Goal: Transaction & Acquisition: Register for event/course

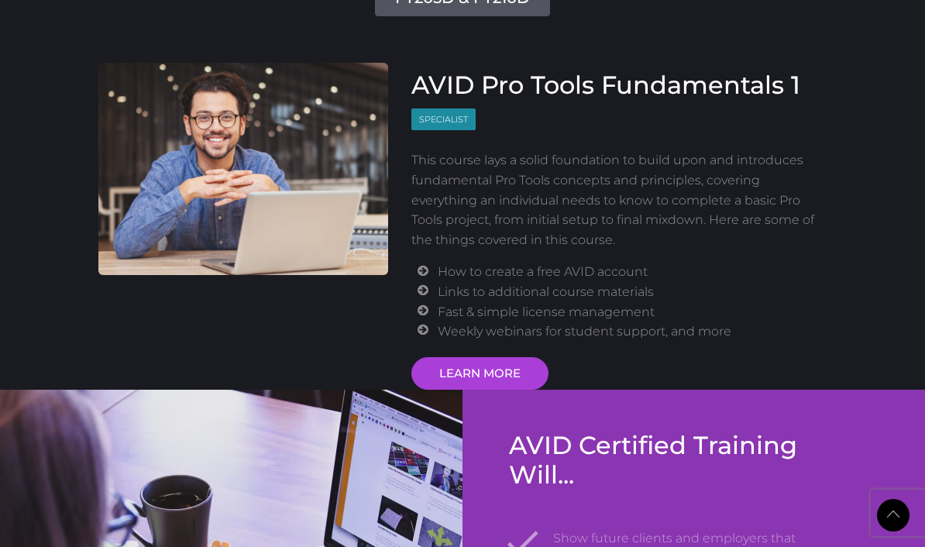
scroll to position [2221, 0]
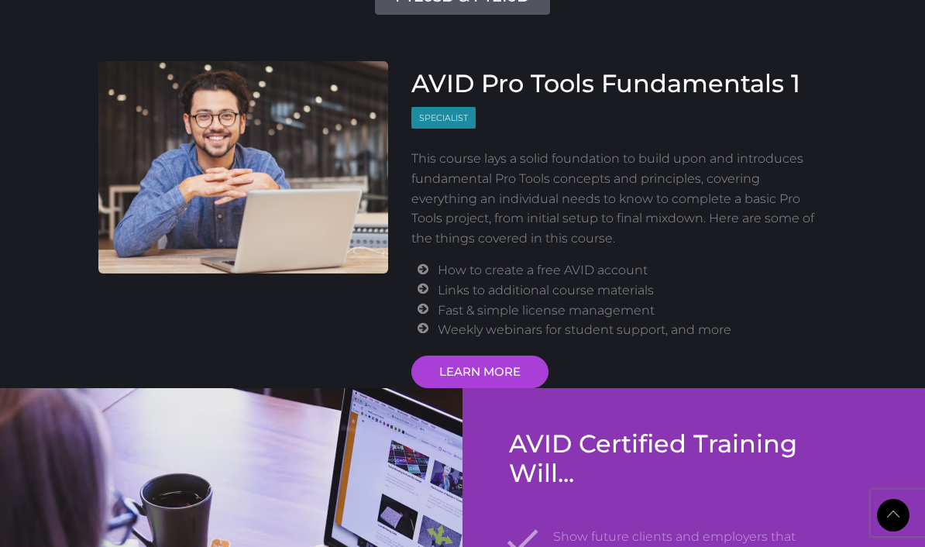
click at [468, 374] on link "LEARN MORE" at bounding box center [480, 372] width 137 height 33
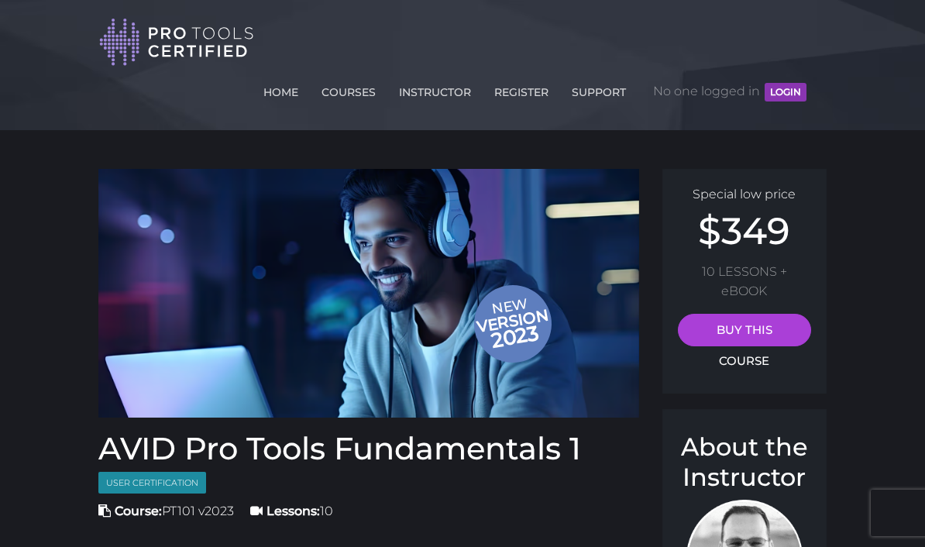
click at [698, 102] on span "No one logged in LOGIN" at bounding box center [729, 91] width 153 height 47
click at [787, 87] on button "LOGIN" at bounding box center [786, 92] width 42 height 19
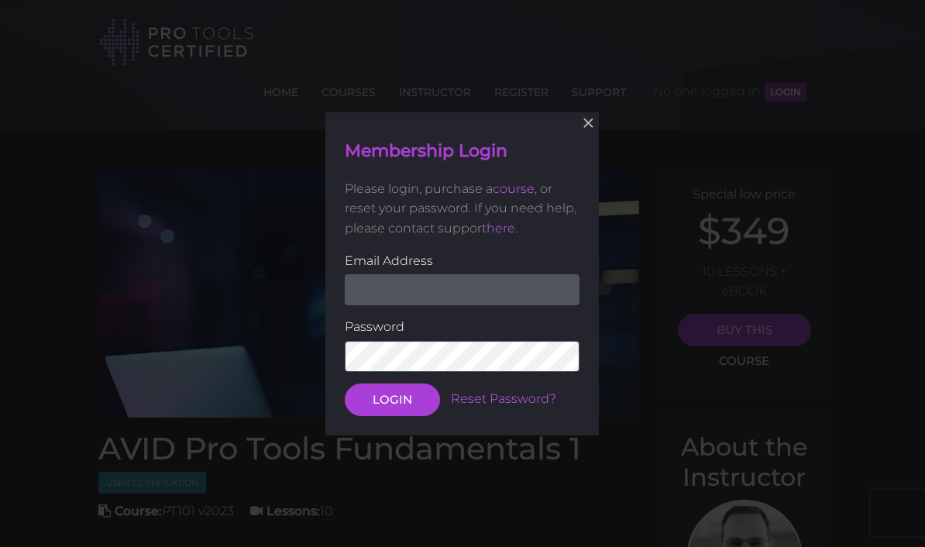
click at [585, 140] on button "×" at bounding box center [589, 123] width 34 height 34
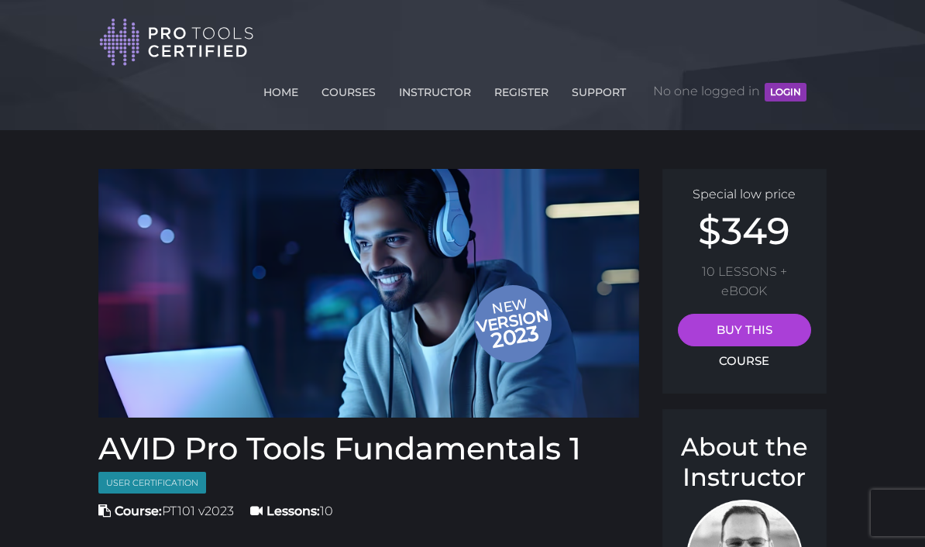
click at [584, 91] on link "SUPPORT" at bounding box center [599, 89] width 62 height 25
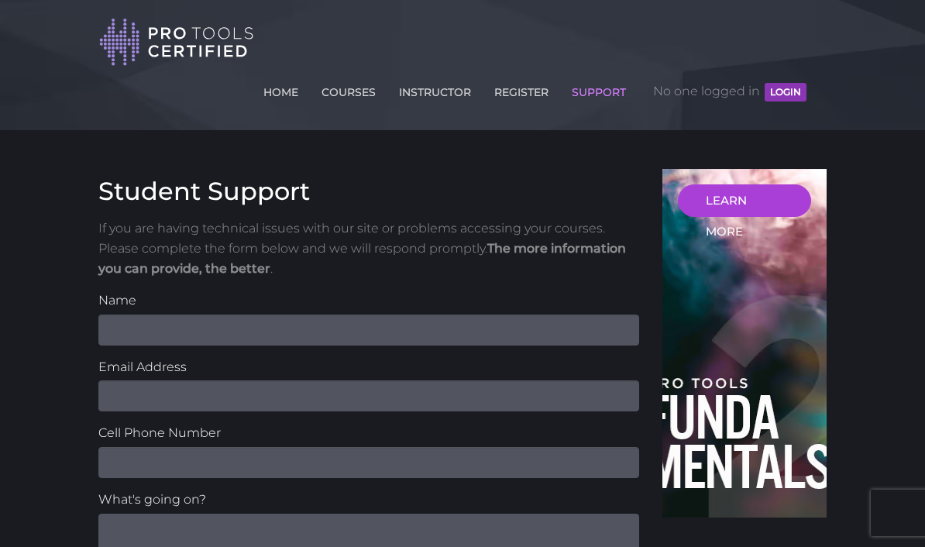
click at [502, 88] on link "REGISTER" at bounding box center [522, 89] width 62 height 25
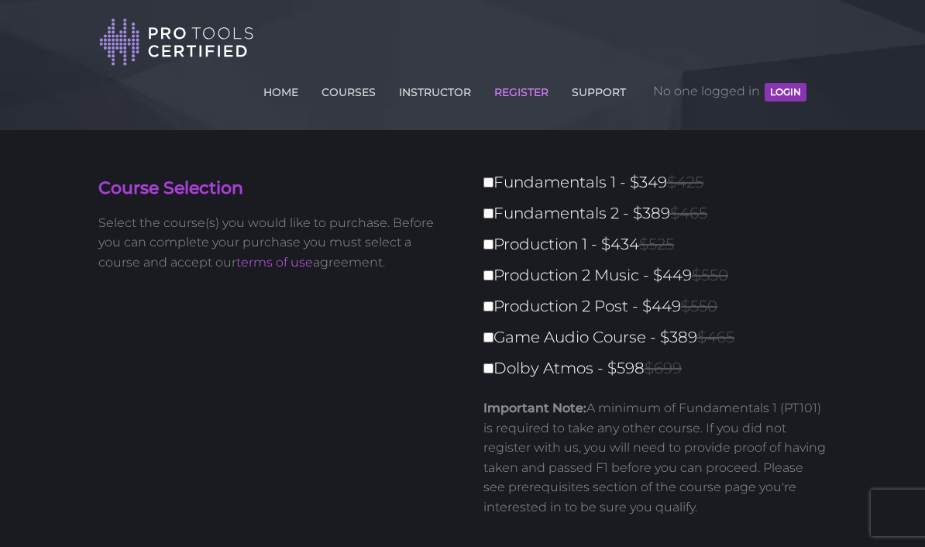
click at [438, 92] on link "INSTRUCTOR" at bounding box center [435, 89] width 80 height 25
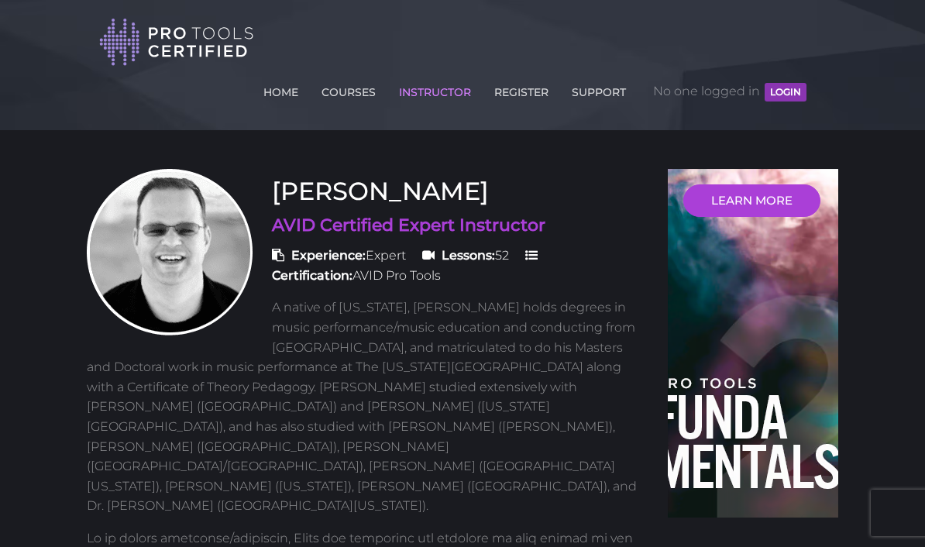
click at [503, 100] on link "REGISTER" at bounding box center [522, 89] width 62 height 25
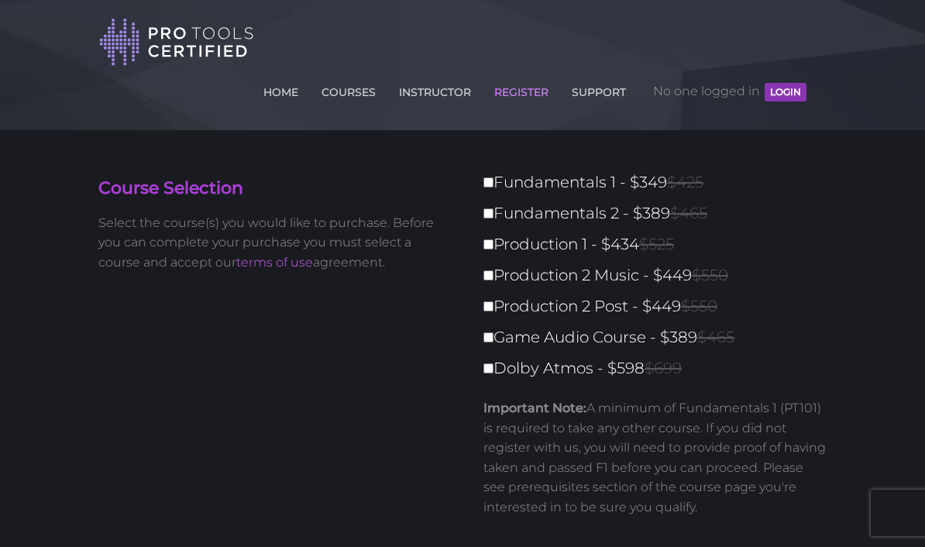
click at [503, 369] on label "Dolby Atmos - $598 $699" at bounding box center [660, 368] width 353 height 27
click at [494, 369] on input "Dolby Atmos - $598 $699" at bounding box center [489, 369] width 10 height 10
checkbox input "true"
type input "598"
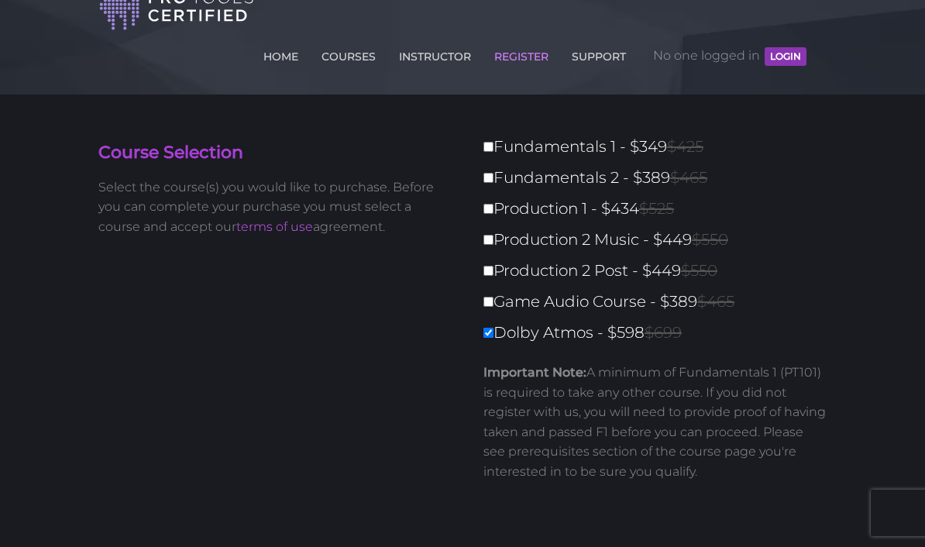
scroll to position [29, 0]
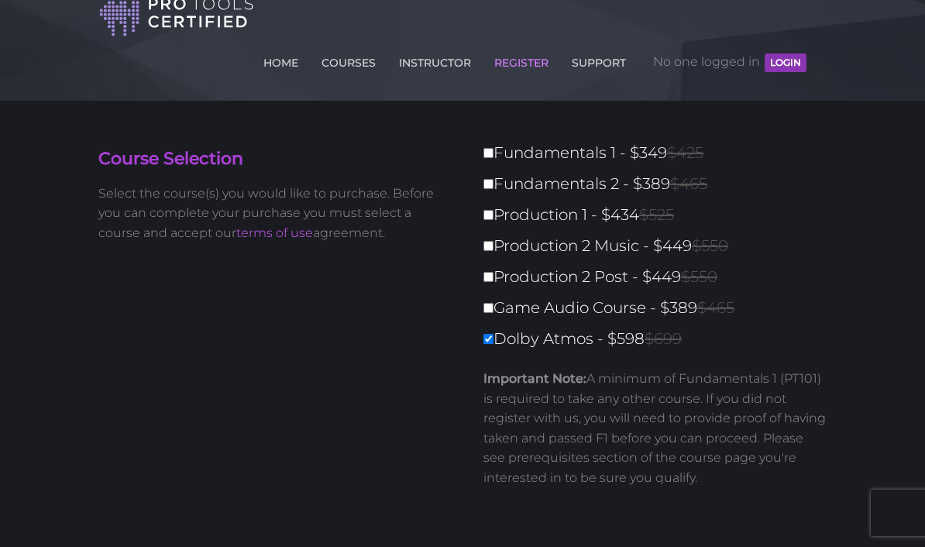
click at [493, 311] on input "Game Audio Course - $389 $465" at bounding box center [489, 308] width 10 height 10
checkbox input "true"
type input "987"
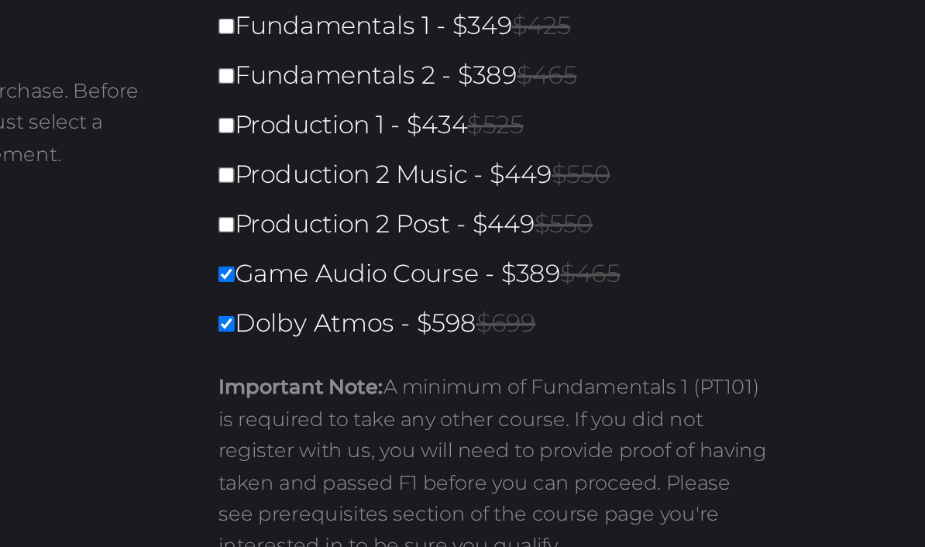
click at [484, 273] on input "Production 2 Post - $449 $550" at bounding box center [489, 278] width 10 height 10
checkbox input "true"
type input "1436"
click at [484, 242] on input "Production 2 Music - $449 $550" at bounding box center [489, 247] width 10 height 10
checkbox input "true"
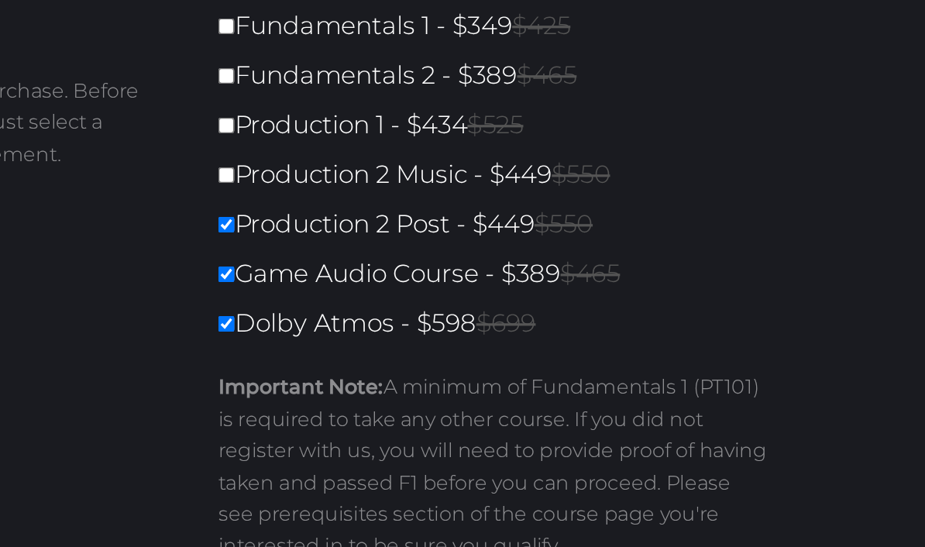
type input "1885"
click at [484, 211] on input "Production 1 - $434 $525" at bounding box center [489, 216] width 10 height 10
checkbox input "true"
type input "2319"
click at [484, 180] on input "Fundamentals 2 - $389 $465" at bounding box center [489, 185] width 10 height 10
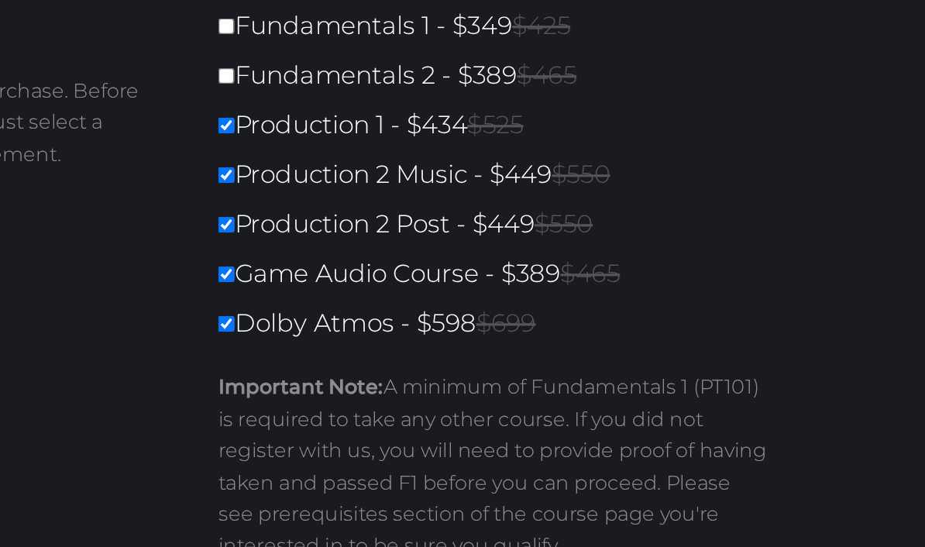
checkbox input "true"
type input "2708"
click at [484, 149] on input "Fundamentals 1 - $349 $425" at bounding box center [489, 154] width 10 height 10
checkbox input "true"
type input "3057"
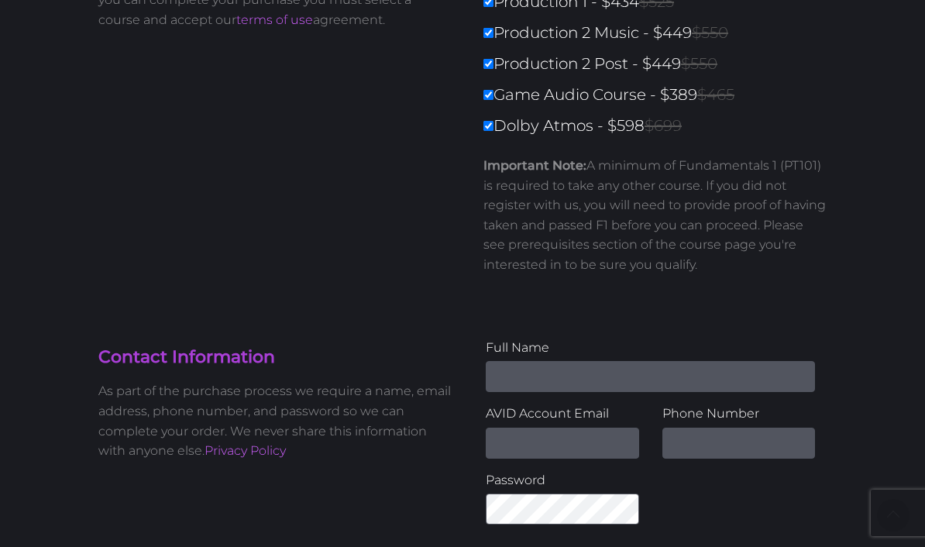
scroll to position [201, 0]
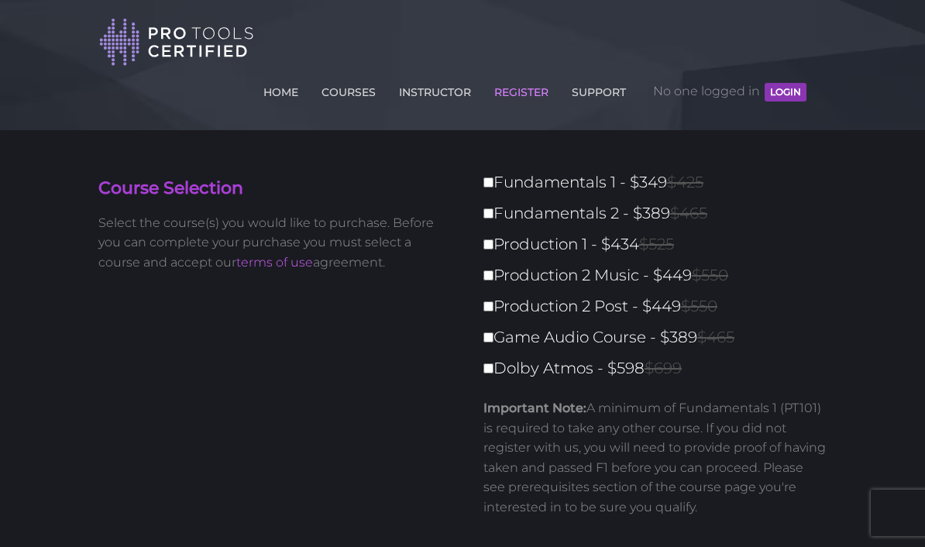
scroll to position [201, 0]
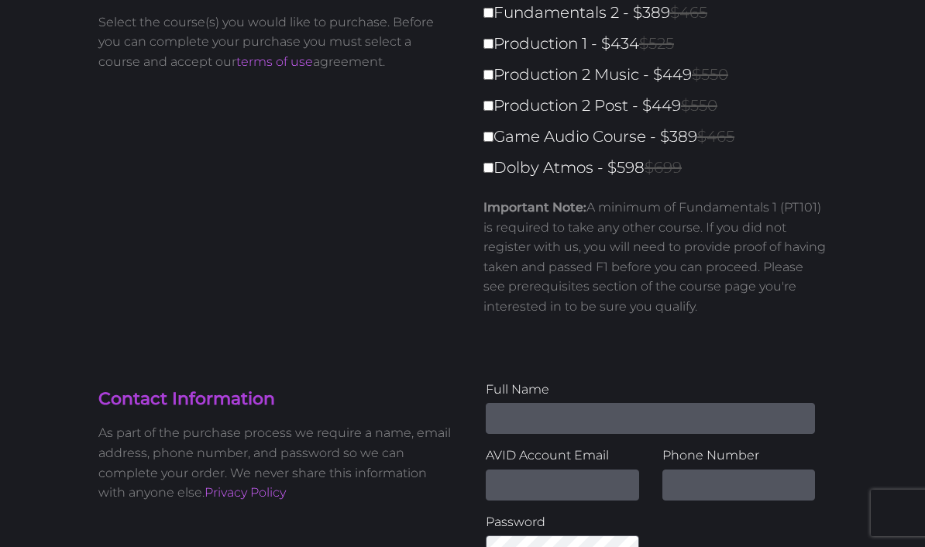
click at [499, 202] on strong "Important Note:" at bounding box center [535, 207] width 103 height 15
click at [485, 171] on input "Dolby Atmos - $598 $699" at bounding box center [489, 168] width 10 height 10
checkbox input "true"
type input "598"
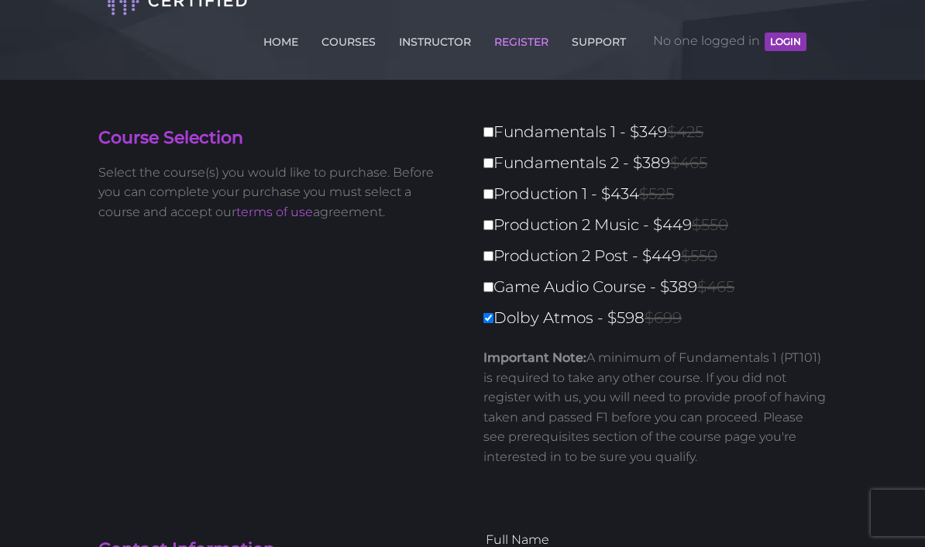
scroll to position [17, 0]
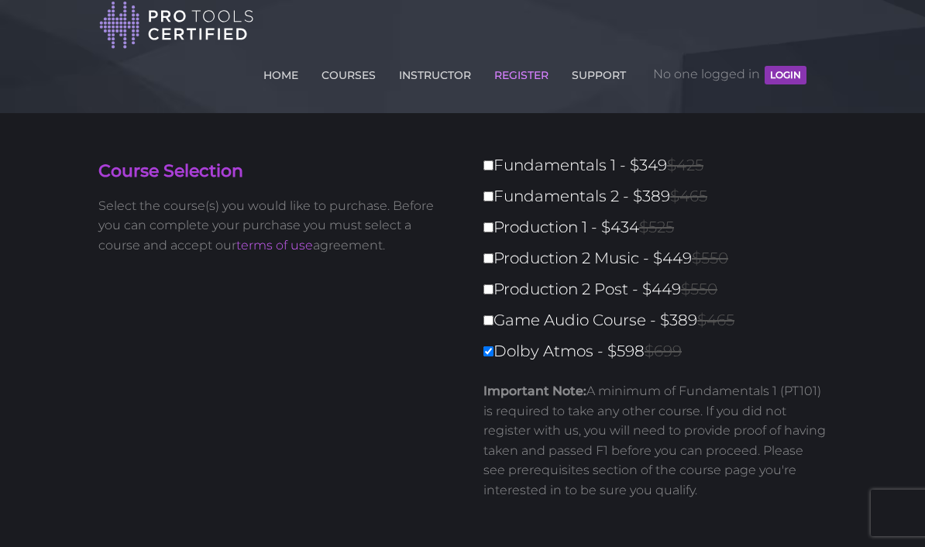
click at [472, 409] on div "Fundamentals 1 - $349 $425 Fundamentals 2 - $389 $465 Production 1 - $434 $525 …" at bounding box center [651, 338] width 376 height 373
click at [484, 324] on input "Game Audio Course - $389 $465" at bounding box center [489, 320] width 10 height 10
checkbox input "true"
type input "987"
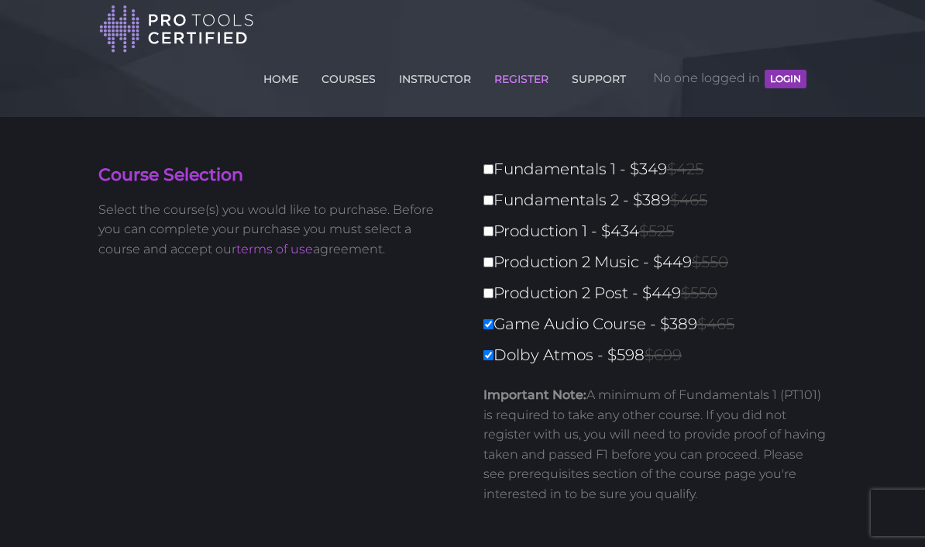
scroll to position [0, 0]
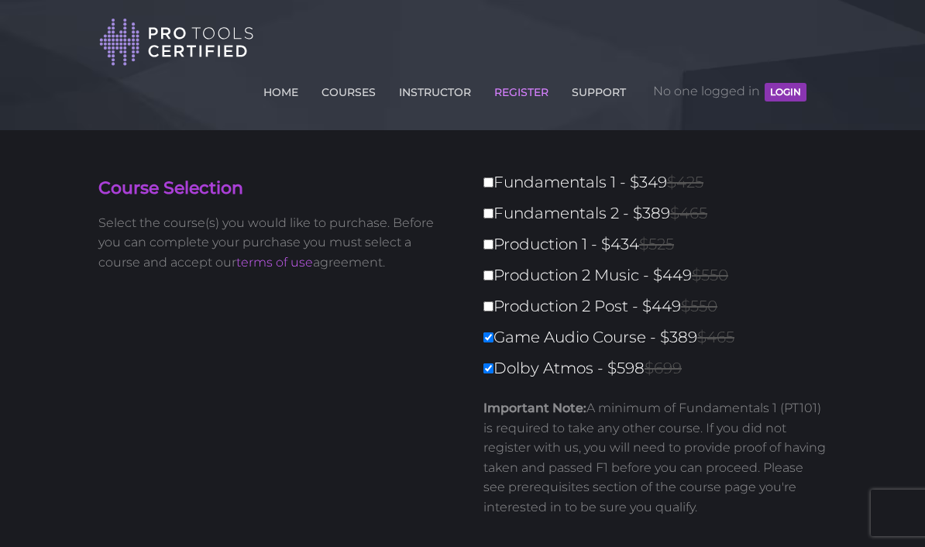
click at [488, 181] on input "Fundamentals 1 - $349 $425" at bounding box center [489, 182] width 10 height 10
checkbox input "true"
type input "1336"
click at [492, 214] on input "Fundamentals 2 - $389 $465" at bounding box center [489, 213] width 10 height 10
checkbox input "true"
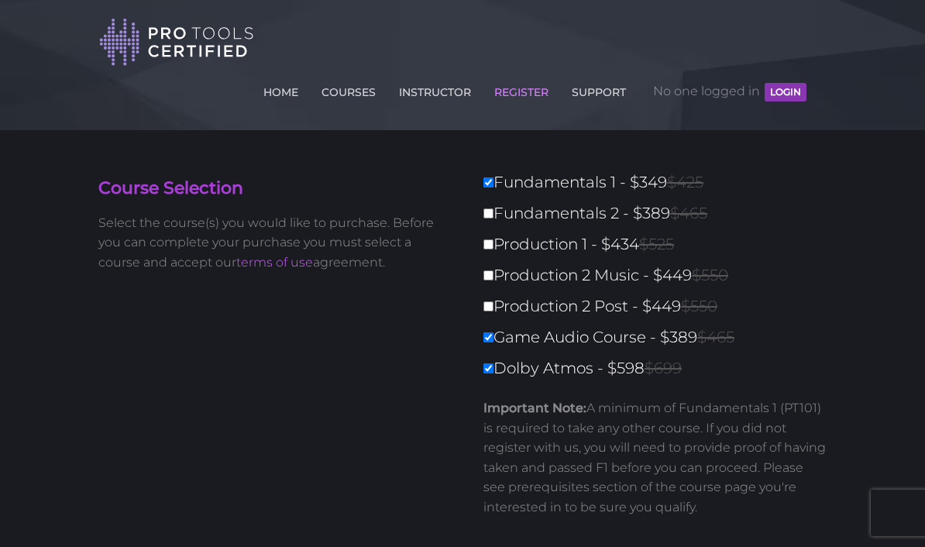
type input "1725"
click at [485, 240] on input "Production 1 - $434 $525" at bounding box center [489, 244] width 10 height 10
checkbox input "true"
type input "2159"
click at [488, 280] on input "Production 2 Music - $449 $550" at bounding box center [489, 275] width 10 height 10
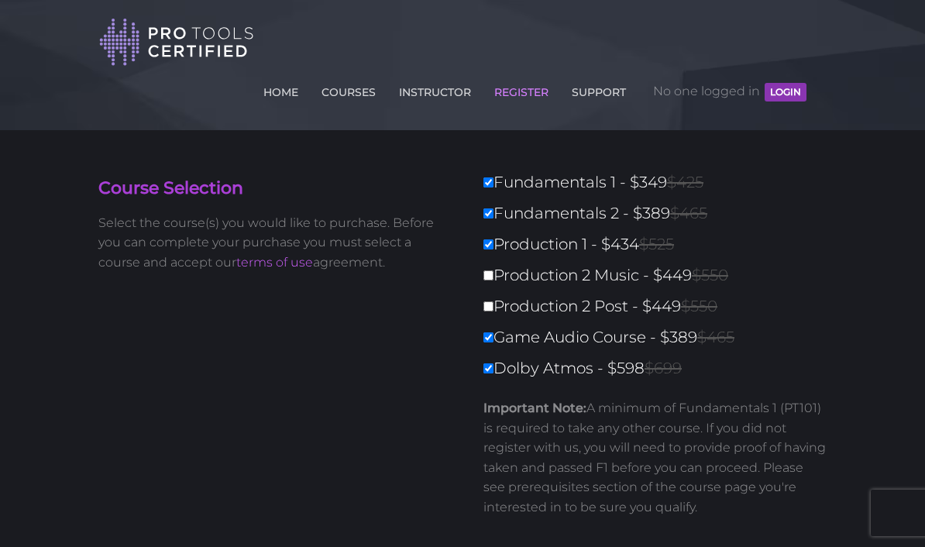
checkbox input "true"
type input "2608"
click at [484, 309] on input "Production 2 Post - $449 $550" at bounding box center [489, 306] width 10 height 10
checkbox input "true"
type input "3057"
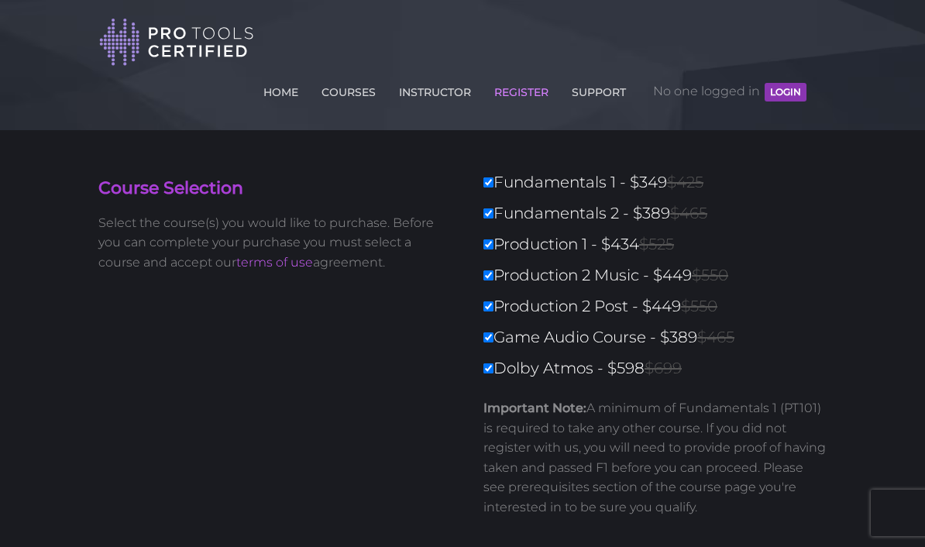
click at [487, 348] on label "Game Audio Course - $389 $465" at bounding box center [660, 337] width 353 height 27
click at [487, 343] on input "Game Audio Course - $389 $465" at bounding box center [489, 338] width 10 height 10
checkbox input "false"
type input "2668"
click at [475, 337] on div "Fundamentals 1 - $349 $425 Fundamentals 2 - $389 $465 Production 1 - $434 $525 …" at bounding box center [650, 349] width 353 height 361
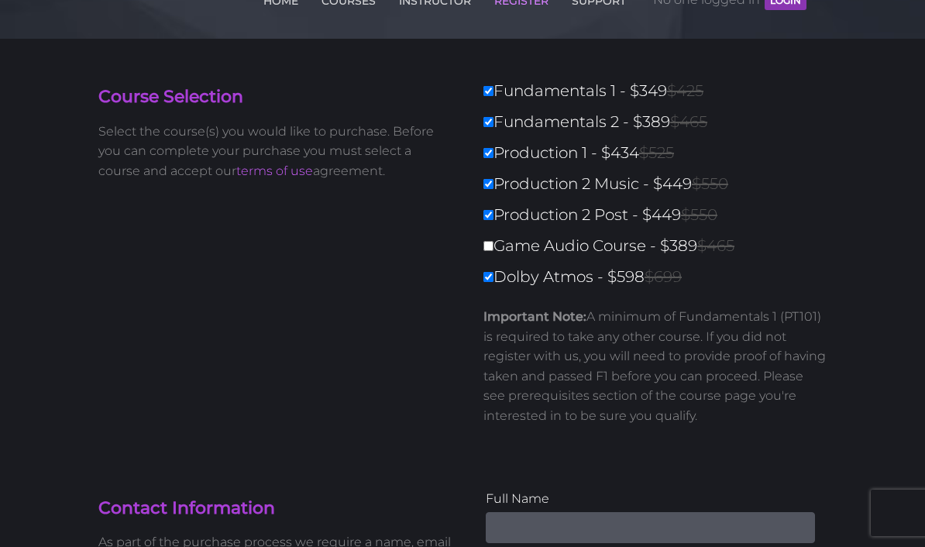
scroll to position [90, 0]
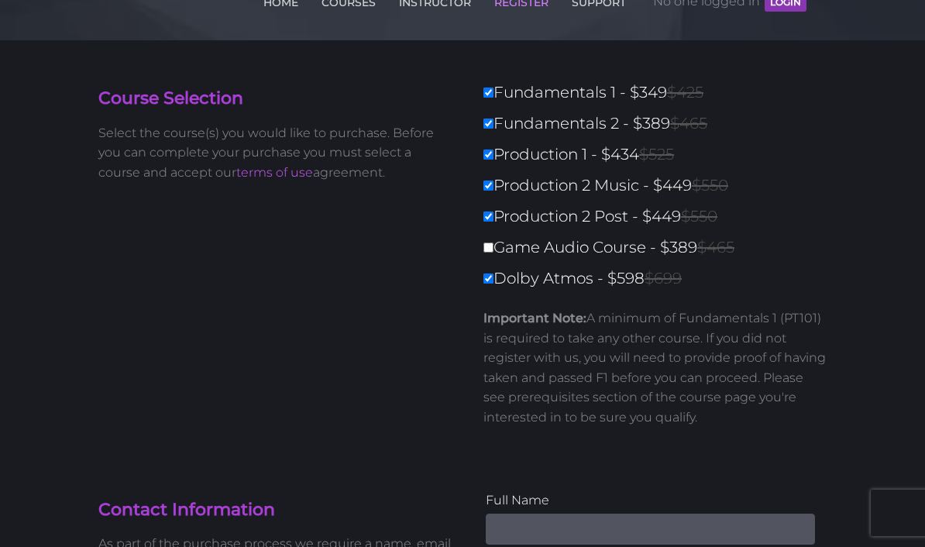
click at [491, 253] on input "Game Audio Course - $389 $465" at bounding box center [489, 248] width 10 height 10
checkbox input "true"
type input "3057"
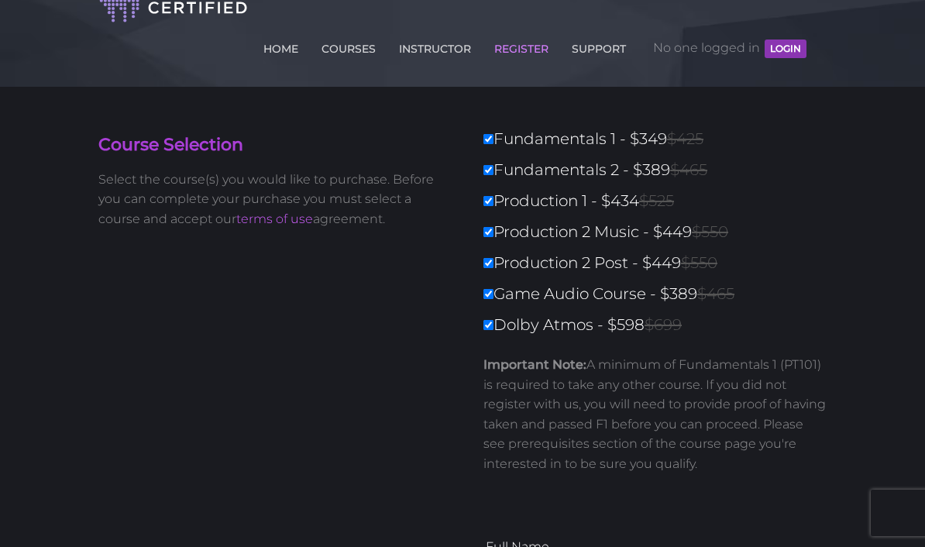
scroll to position [9, 0]
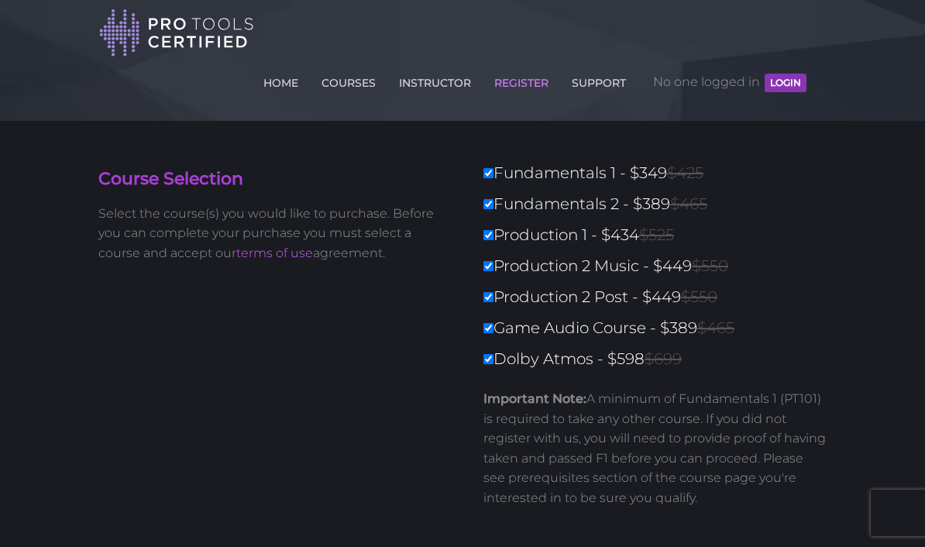
click at [500, 326] on label "Game Audio Course - $389 $465" at bounding box center [660, 328] width 353 height 27
click at [494, 326] on input "Game Audio Course - $389 $465" at bounding box center [489, 328] width 10 height 10
checkbox input "false"
type input "2668"
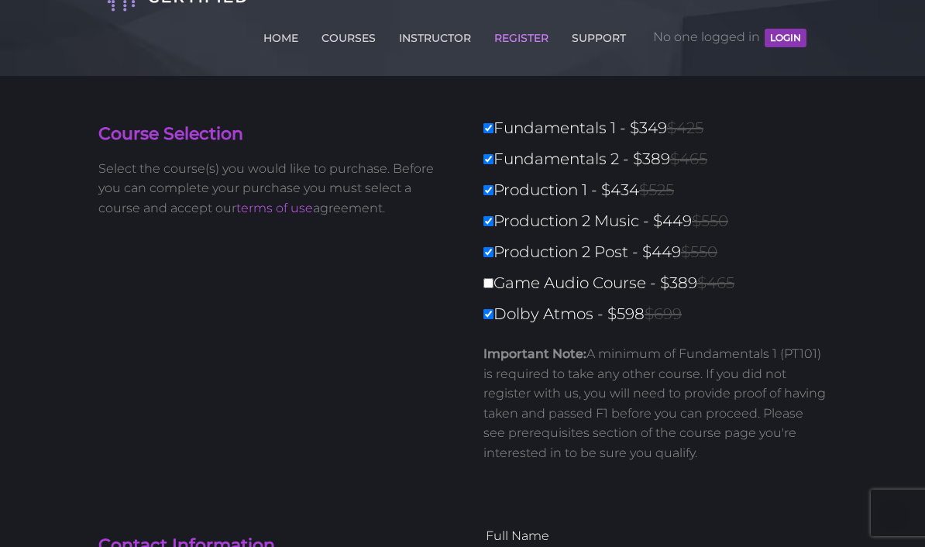
scroll to position [0, 0]
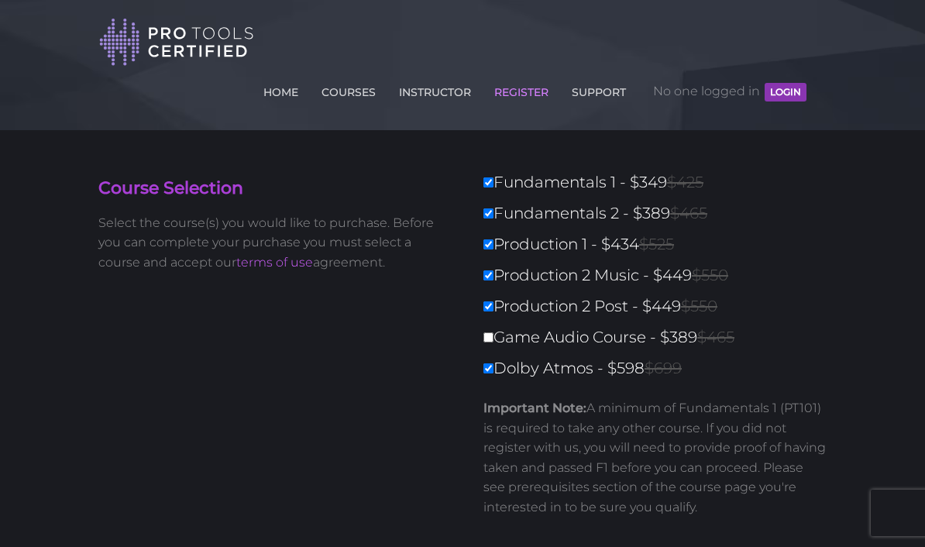
click at [491, 307] on input "Production 2 Post - $449 $550" at bounding box center [489, 306] width 10 height 10
checkbox input "false"
type input "2219"
click at [489, 280] on input "Production 2 Music - $449 $550" at bounding box center [489, 275] width 10 height 10
checkbox input "false"
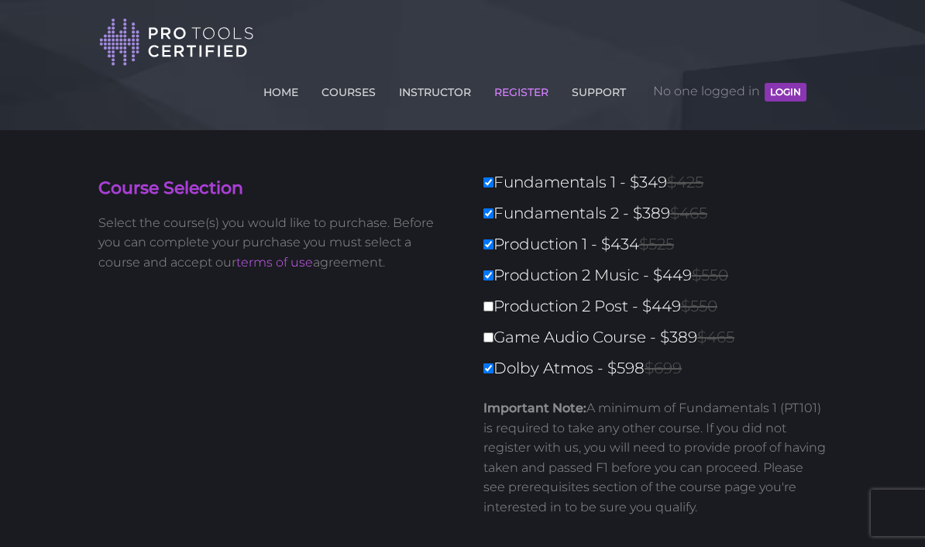
type input "1770"
click at [481, 248] on div "Fundamentals 1 - $349 $425 Fundamentals 2 - $389 $465 Production 1 - $434 $525 …" at bounding box center [650, 349] width 353 height 361
click at [489, 219] on input "Fundamentals 2 - $389 $465" at bounding box center [489, 213] width 10 height 10
checkbox input "false"
type input "1381"
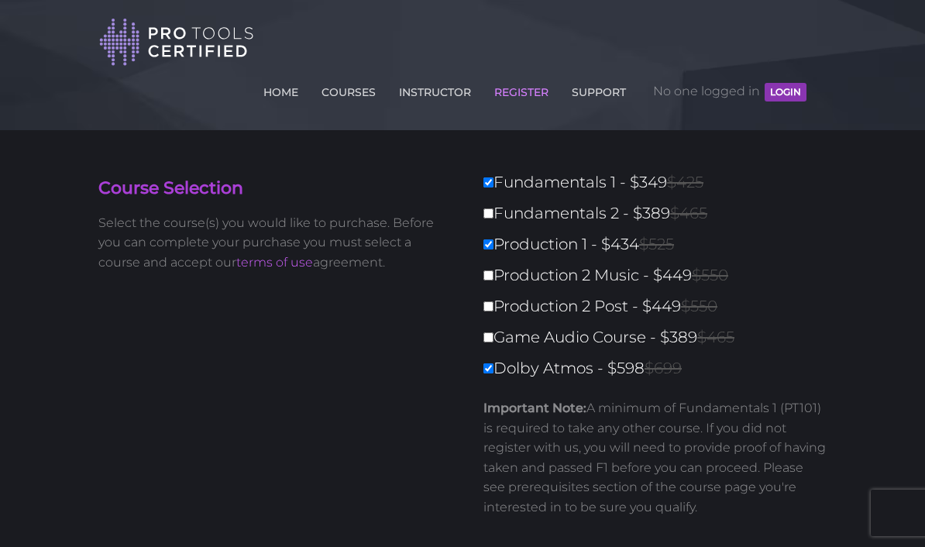
click at [489, 212] on input "Fundamentals 2 - $389 $465" at bounding box center [489, 213] width 10 height 10
checkbox input "true"
type input "1770"
click at [493, 270] on input "Production 2 Music - $449 $550" at bounding box center [489, 275] width 10 height 10
checkbox input "true"
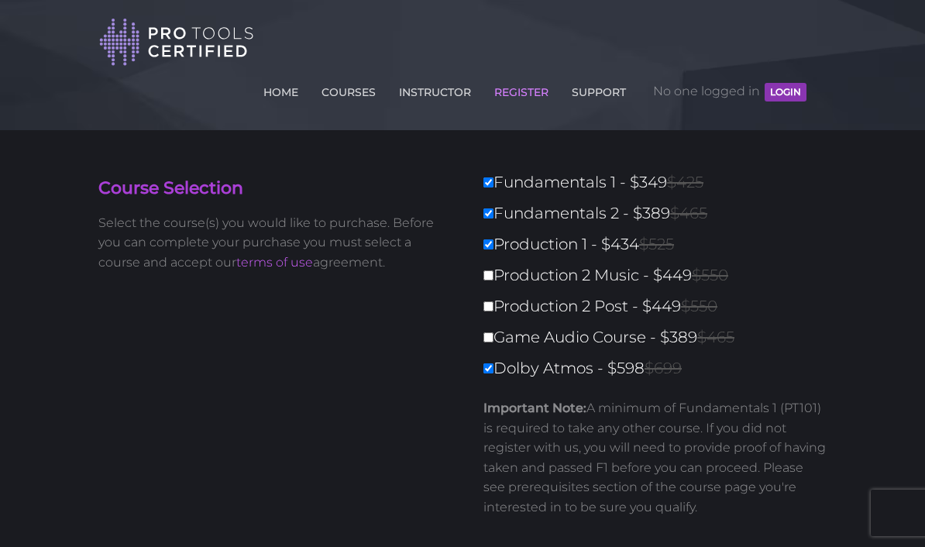
type input "2219"
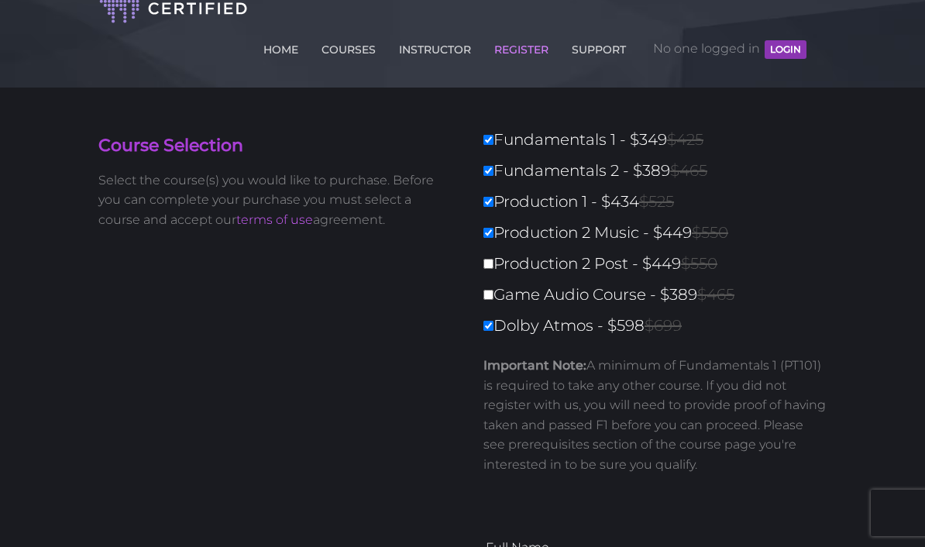
scroll to position [36, 0]
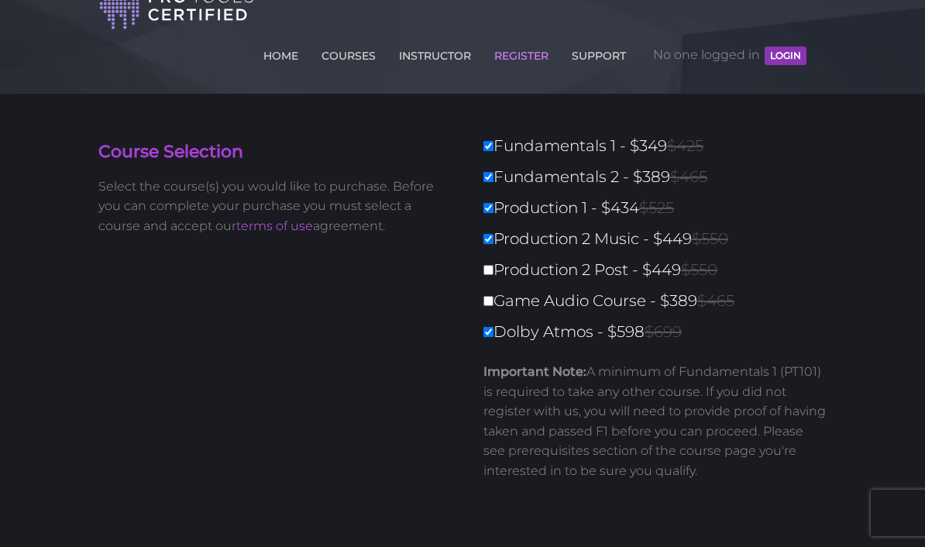
click at [504, 263] on label "Production 2 Post - $449 $550" at bounding box center [660, 270] width 353 height 27
click at [494, 265] on input "Production 2 Post - $449 $550" at bounding box center [489, 270] width 10 height 10
checkbox input "true"
type input "2668"
click at [491, 301] on input "Game Audio Course - $389 $465" at bounding box center [489, 301] width 10 height 10
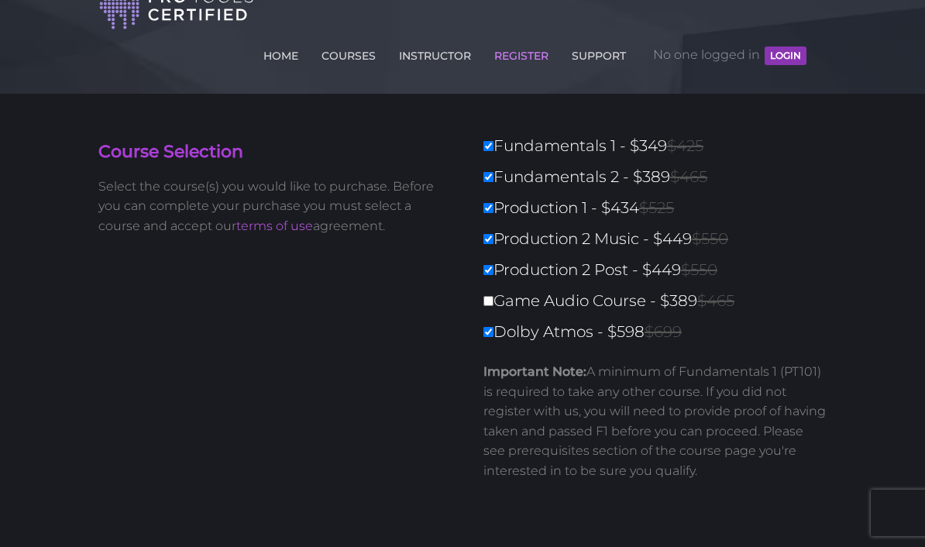
checkbox input "true"
type input "3057"
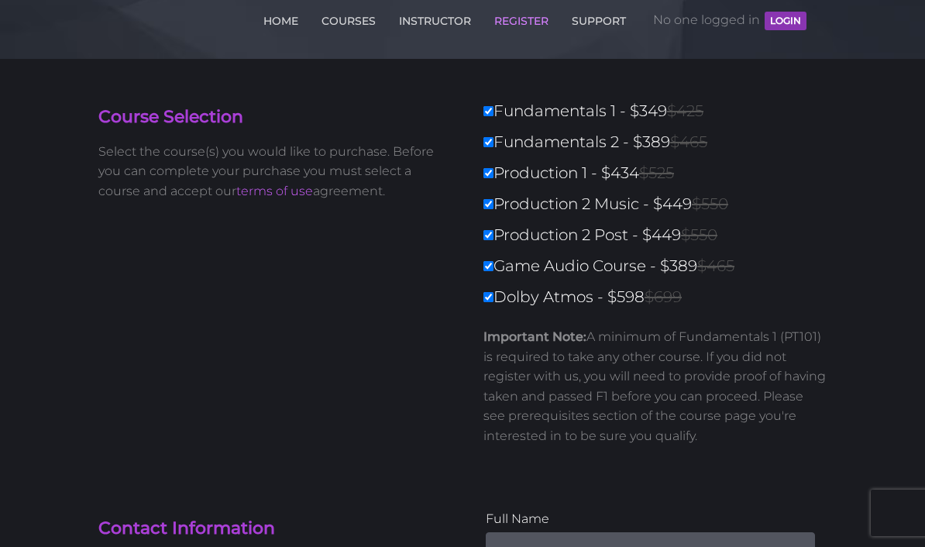
scroll to position [0, 0]
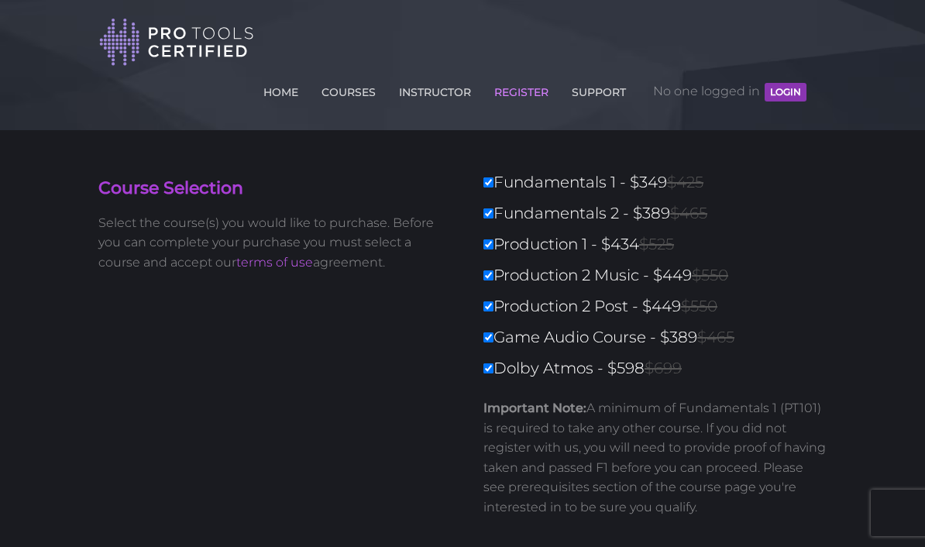
click at [270, 81] on link "HOME" at bounding box center [281, 89] width 43 height 25
